Goal: Information Seeking & Learning: Learn about a topic

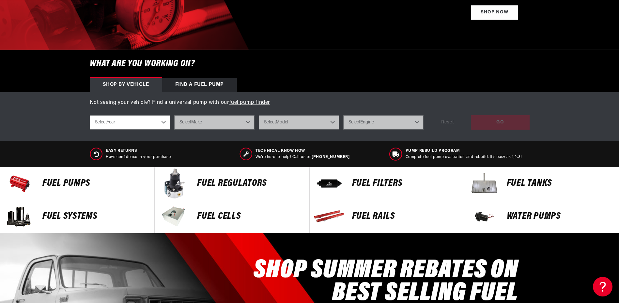
scroll to position [163, 0]
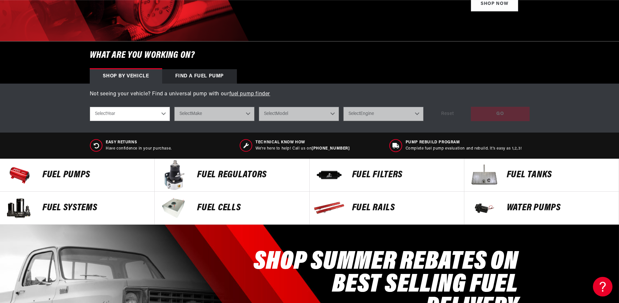
click at [85, 173] on p "Fuel Pumps" at bounding box center [94, 175] width 105 height 10
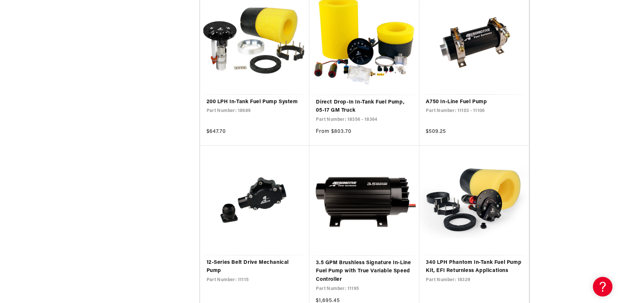
scroll to position [0, 827]
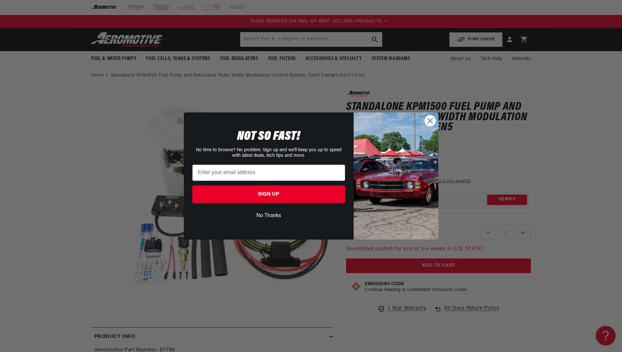
scroll to position [0, 827]
click at [432, 122] on icon "Close dialog" at bounding box center [432, 120] width 5 height 5
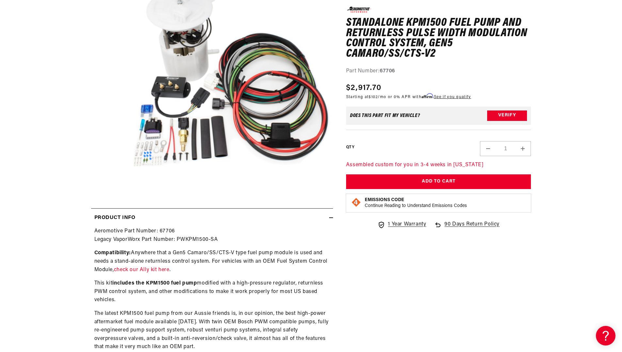
scroll to position [0, 0]
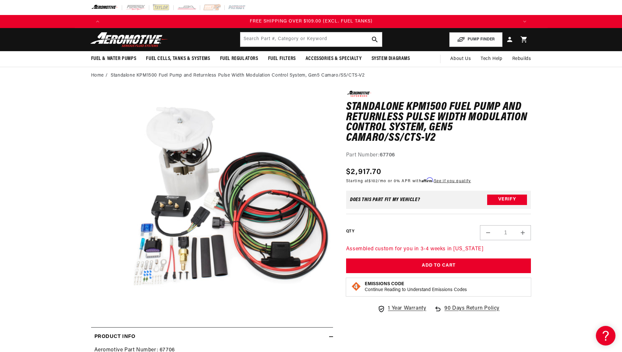
click at [125, 206] on media-gallery "Skip to product information Open media 1 in modal Watch Video" at bounding box center [212, 203] width 242 height 224
drag, startPoint x: 585, startPoint y: 81, endPoint x: 576, endPoint y: 172, distance: 91.5
click at [615, 9] on div at bounding box center [311, 7] width 622 height 15
click at [615, 8] on div at bounding box center [311, 7] width 622 height 15
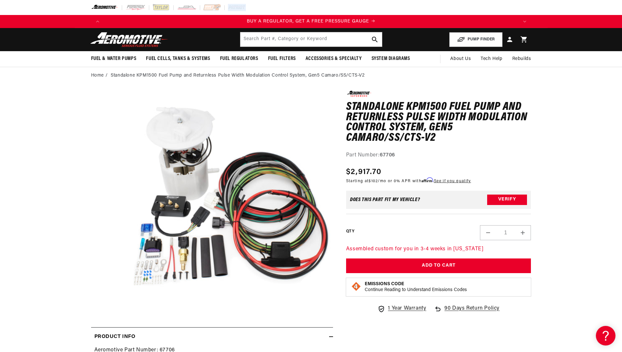
click at [615, 8] on div at bounding box center [311, 7] width 622 height 15
click at [594, 9] on div at bounding box center [311, 7] width 622 height 15
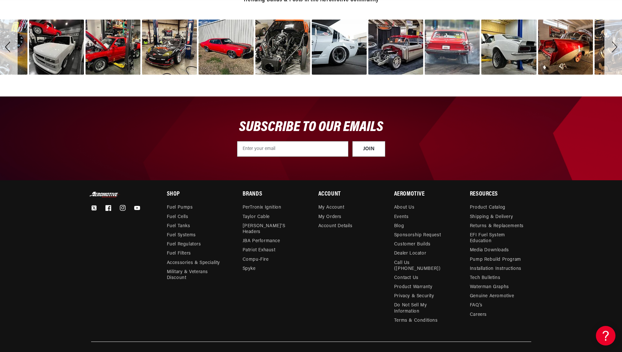
scroll to position [0, 0]
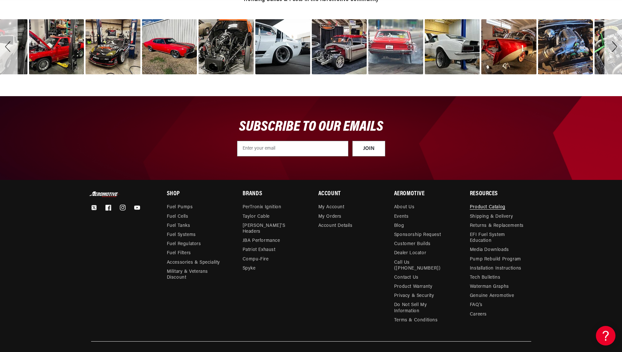
click at [494, 205] on link "Product Catalog" at bounding box center [488, 209] width 36 height 8
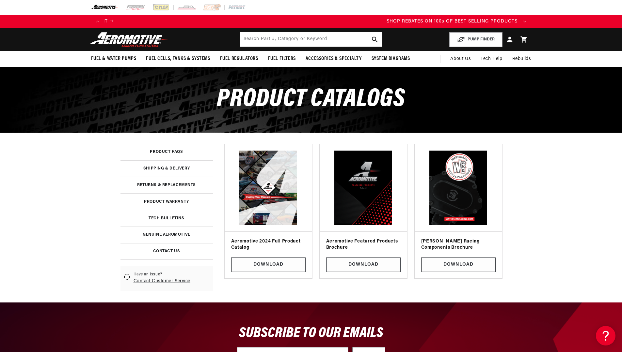
scroll to position [0, 789]
